Goal: Task Accomplishment & Management: Use online tool/utility

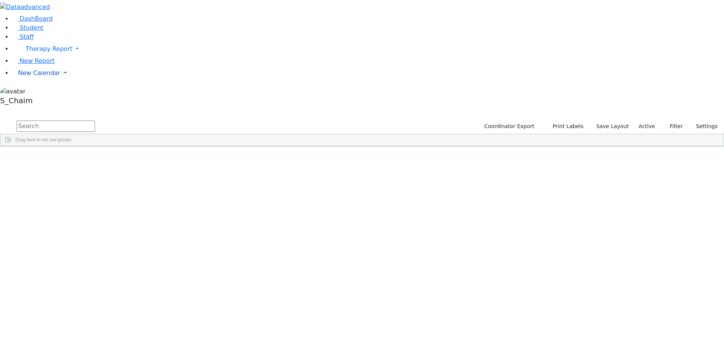
click at [49, 76] on span "New Calendar" at bounding box center [39, 72] width 42 height 7
click at [43, 101] on span "Teacher Report" at bounding box center [40, 96] width 45 height 7
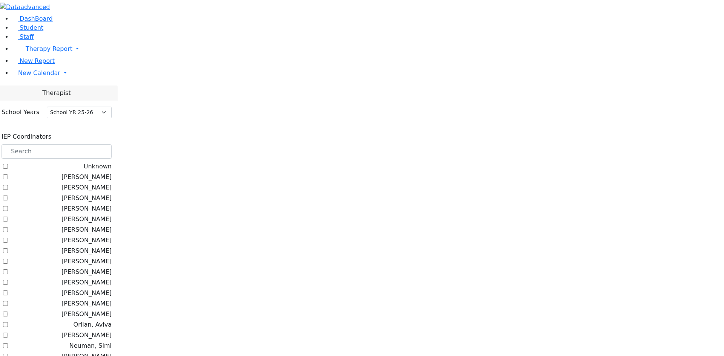
select select "212"
click at [110, 257] on label "Weber, Joseph" at bounding box center [86, 261] width 50 height 9
click at [8, 259] on input "Weber, Joseph" at bounding box center [5, 261] width 5 height 5
checkbox input "true"
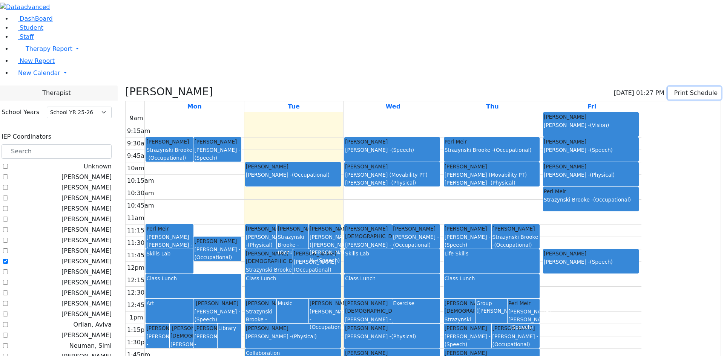
click at [670, 87] on button "Print Schedule" at bounding box center [693, 93] width 53 height 13
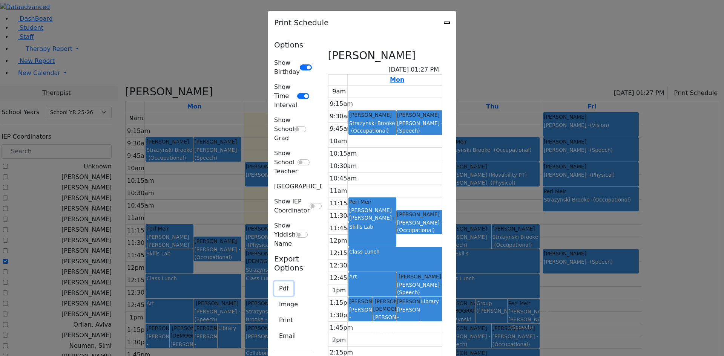
click at [274, 281] on button "Pdf" at bounding box center [283, 288] width 19 height 14
click at [274, 313] on button "Print" at bounding box center [286, 320] width 24 height 14
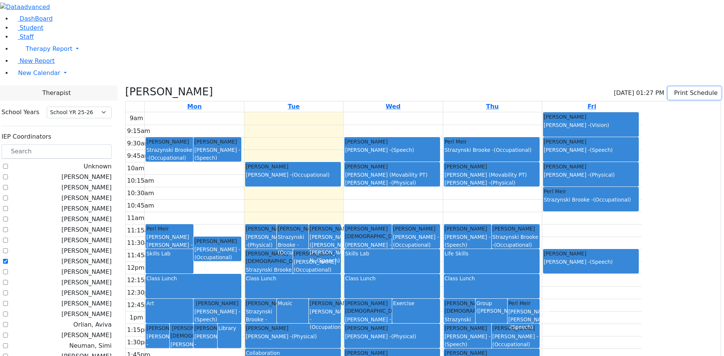
click at [683, 87] on button "Print Schedule" at bounding box center [693, 93] width 53 height 13
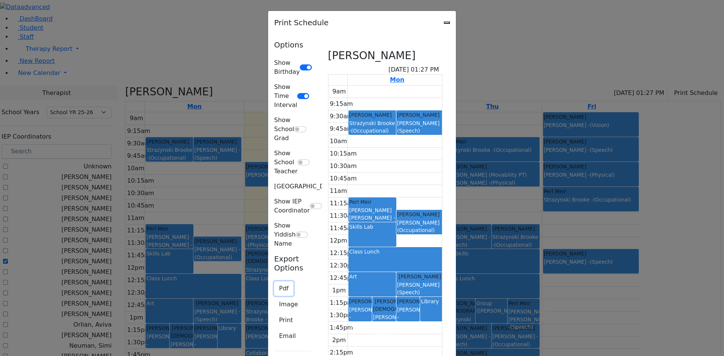
click at [274, 281] on button "Pdf" at bounding box center [283, 288] width 19 height 14
click at [456, 22] on div "Print Schedule" at bounding box center [362, 22] width 188 height 23
click at [447, 23] on icon "Close" at bounding box center [447, 23] width 0 height 0
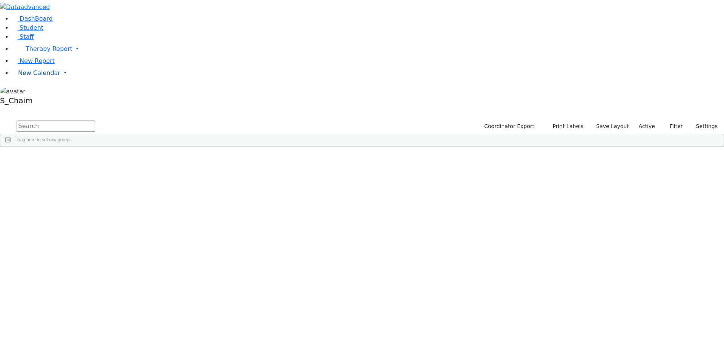
click at [45, 76] on span "New Calendar" at bounding box center [39, 72] width 42 height 7
click at [43, 92] on span "Calendar" at bounding box center [29, 87] width 27 height 7
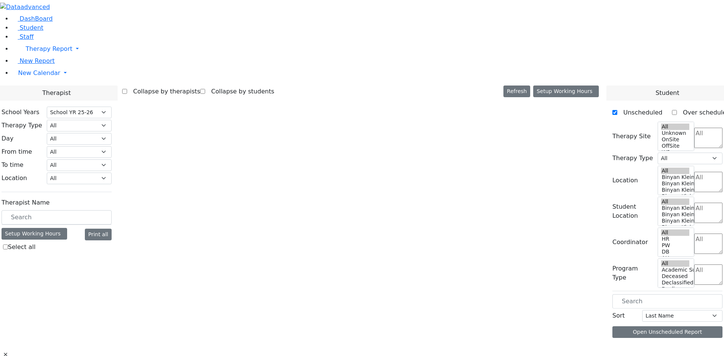
select select "212"
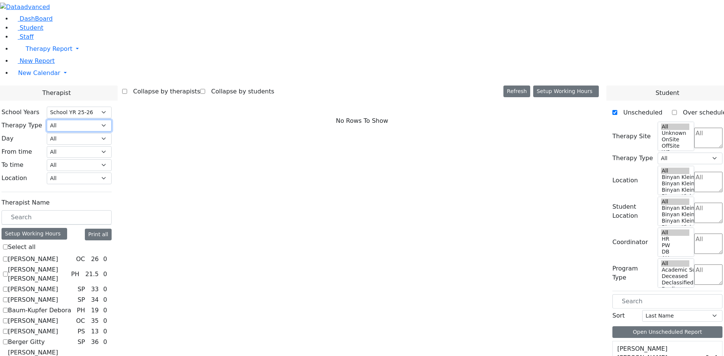
click at [112, 120] on select "All Psych Hearing Vision Speech Physical Occupational" at bounding box center [79, 126] width 65 height 12
select select "1"
click at [112, 120] on select "All Psych Hearing Vision Speech Physical Occupational" at bounding box center [79, 126] width 65 height 12
select select "1"
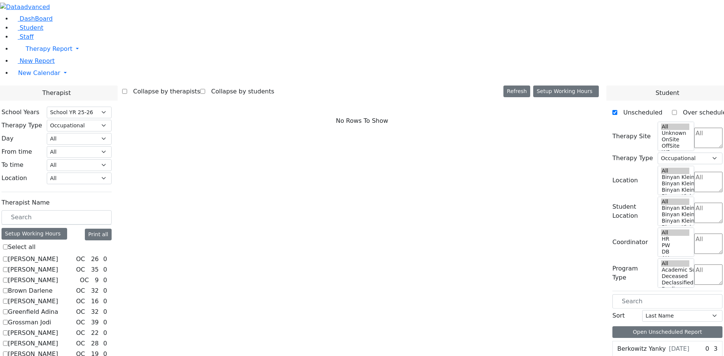
checkbox input "true"
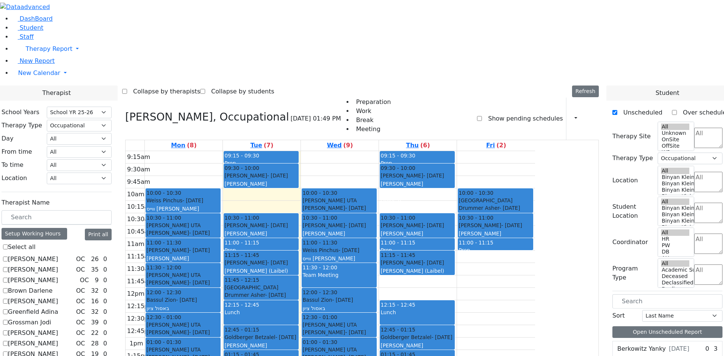
drag, startPoint x: 338, startPoint y: 304, endPoint x: 337, endPoint y: 309, distance: 5.0
click at [337, 313] on div "9:15am 9:30am 9:45am 10am 10:15am 10:30am 10:45am 11am 11:15am 11:30am 11:45am …" at bounding box center [329, 300] width 409 height 298
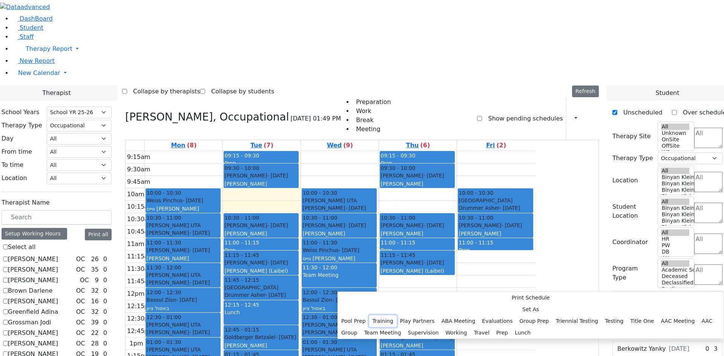
click at [396, 315] on button "Training" at bounding box center [383, 321] width 28 height 12
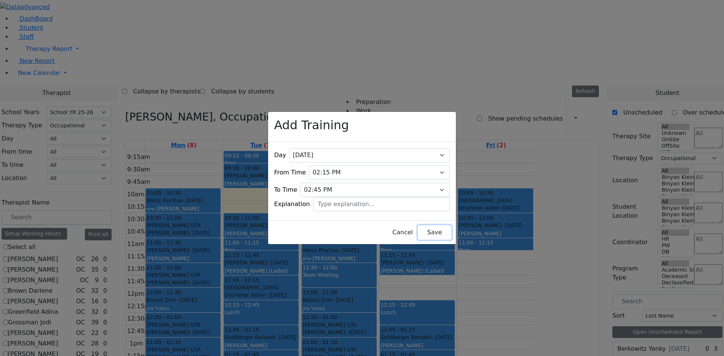
click at [418, 232] on button "Save" at bounding box center [435, 232] width 34 height 14
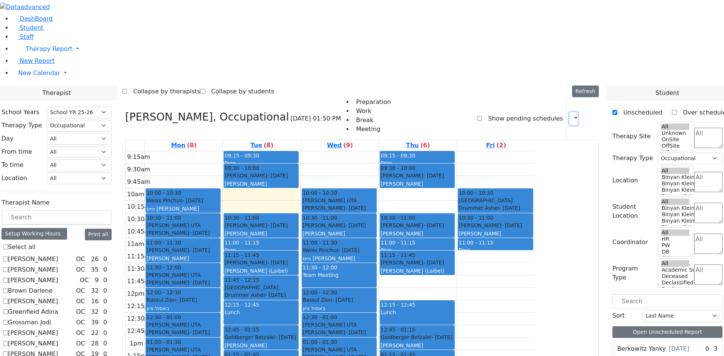
click at [571, 115] on icon "button" at bounding box center [571, 118] width 0 height 7
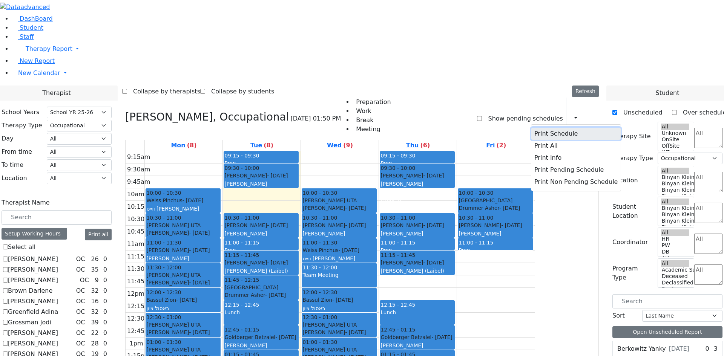
click at [545, 128] on button "Print Schedule" at bounding box center [575, 134] width 89 height 12
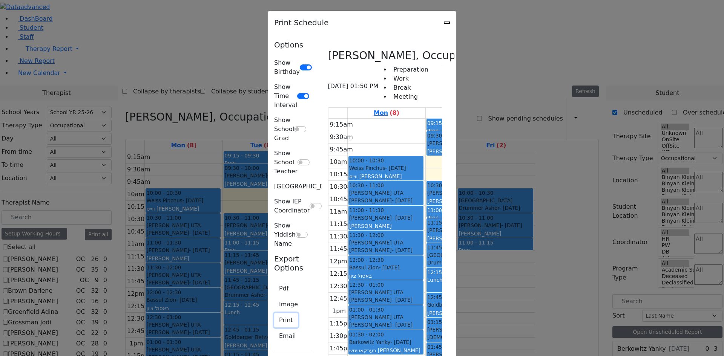
click at [274, 313] on button "Print" at bounding box center [286, 320] width 24 height 14
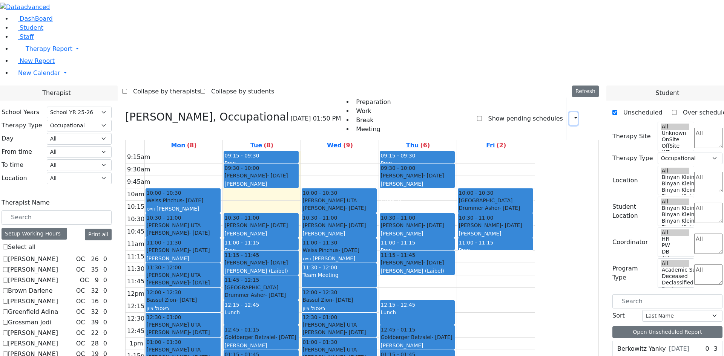
click at [571, 115] on icon "button" at bounding box center [571, 118] width 0 height 7
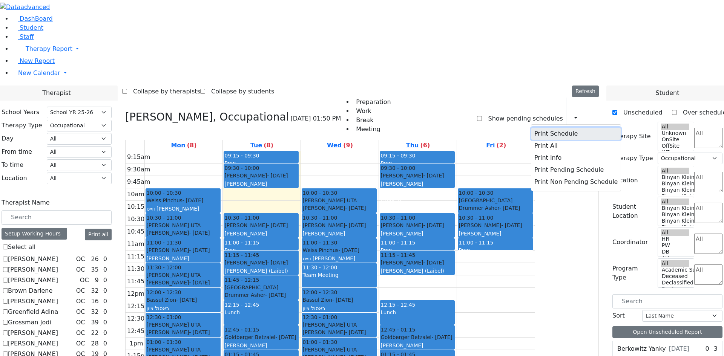
click at [555, 128] on button "Print Schedule" at bounding box center [575, 134] width 89 height 12
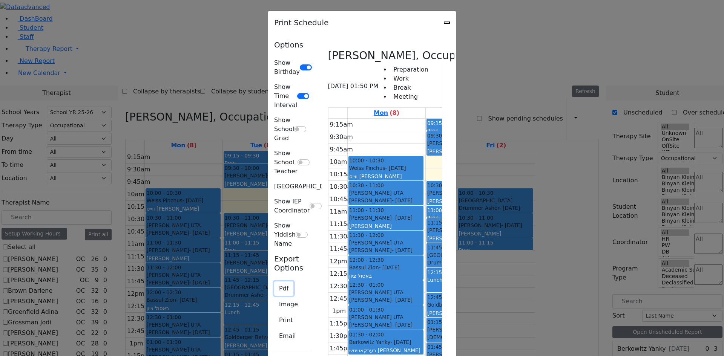
click at [274, 281] on button "Pdf" at bounding box center [283, 288] width 19 height 14
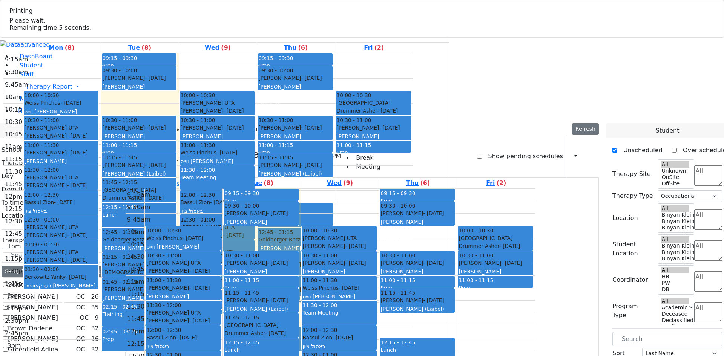
select select "212"
select select "1"
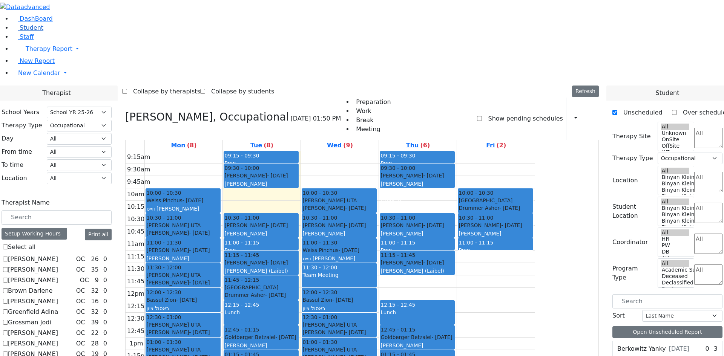
click at [25, 31] on span "Student" at bounding box center [32, 27] width 24 height 7
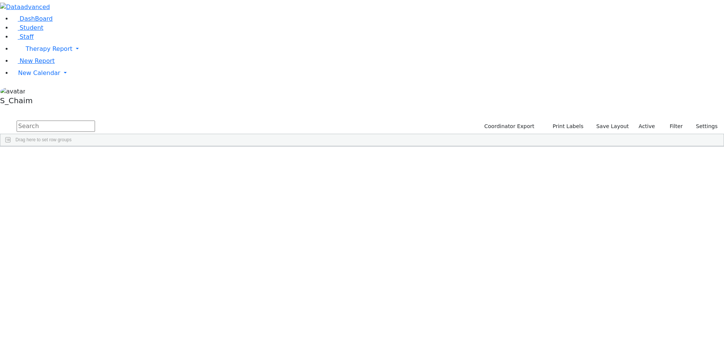
click at [418, 146] on div "Site" at bounding box center [402, 152] width 32 height 12
